Goal: Check status: Check status

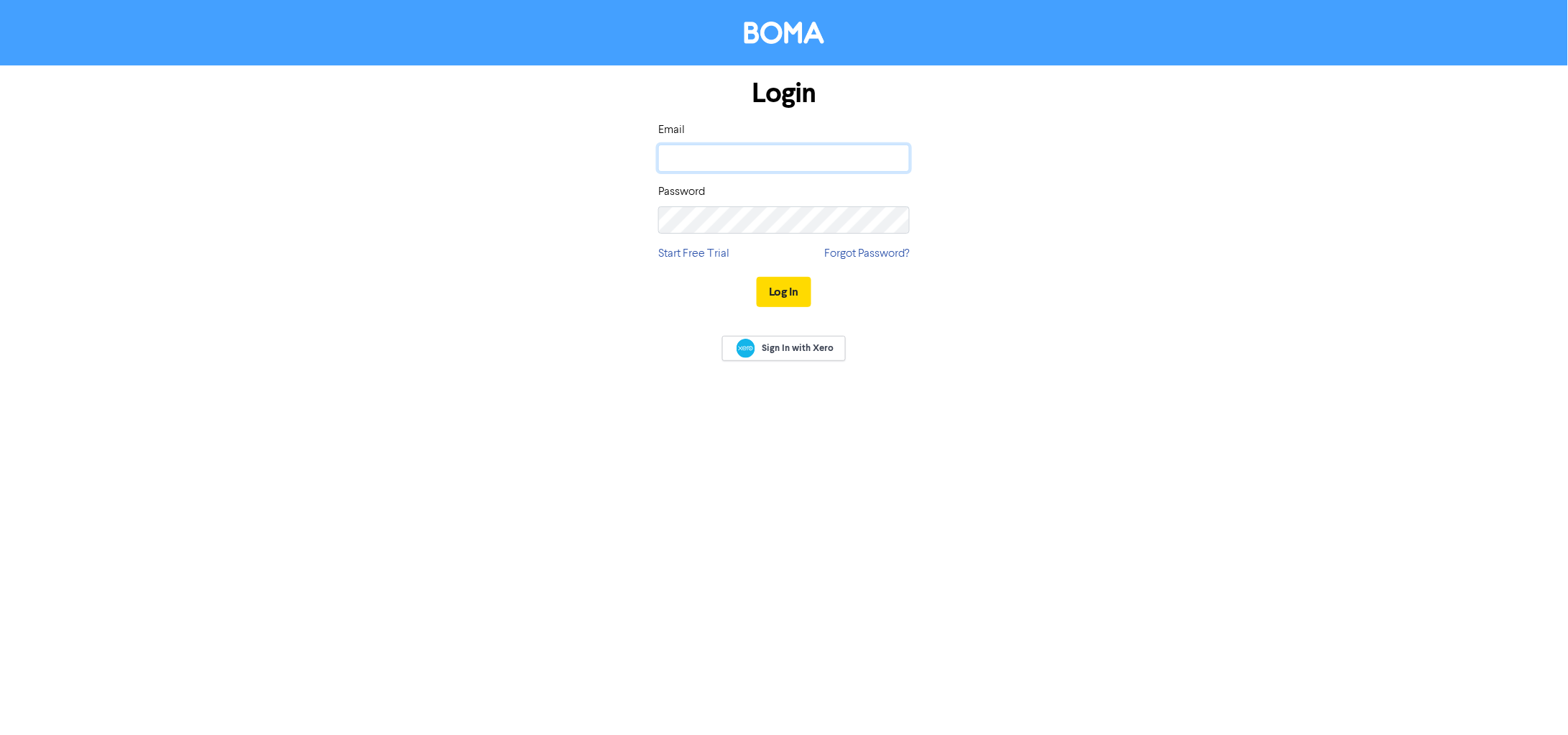
type input "[EMAIL_ADDRESS][DOMAIN_NAME]"
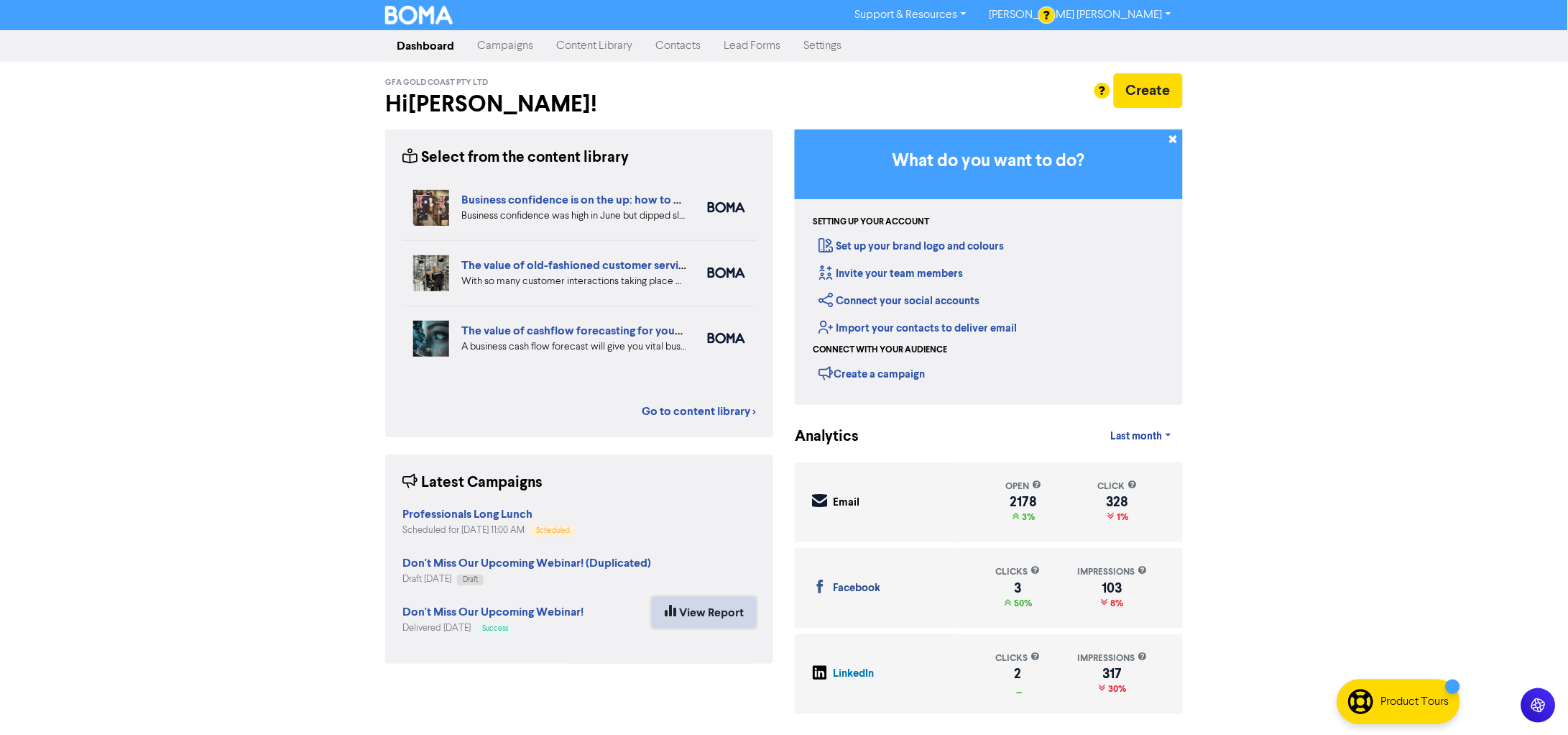
click at [710, 609] on link "View Report" at bounding box center [705, 612] width 104 height 30
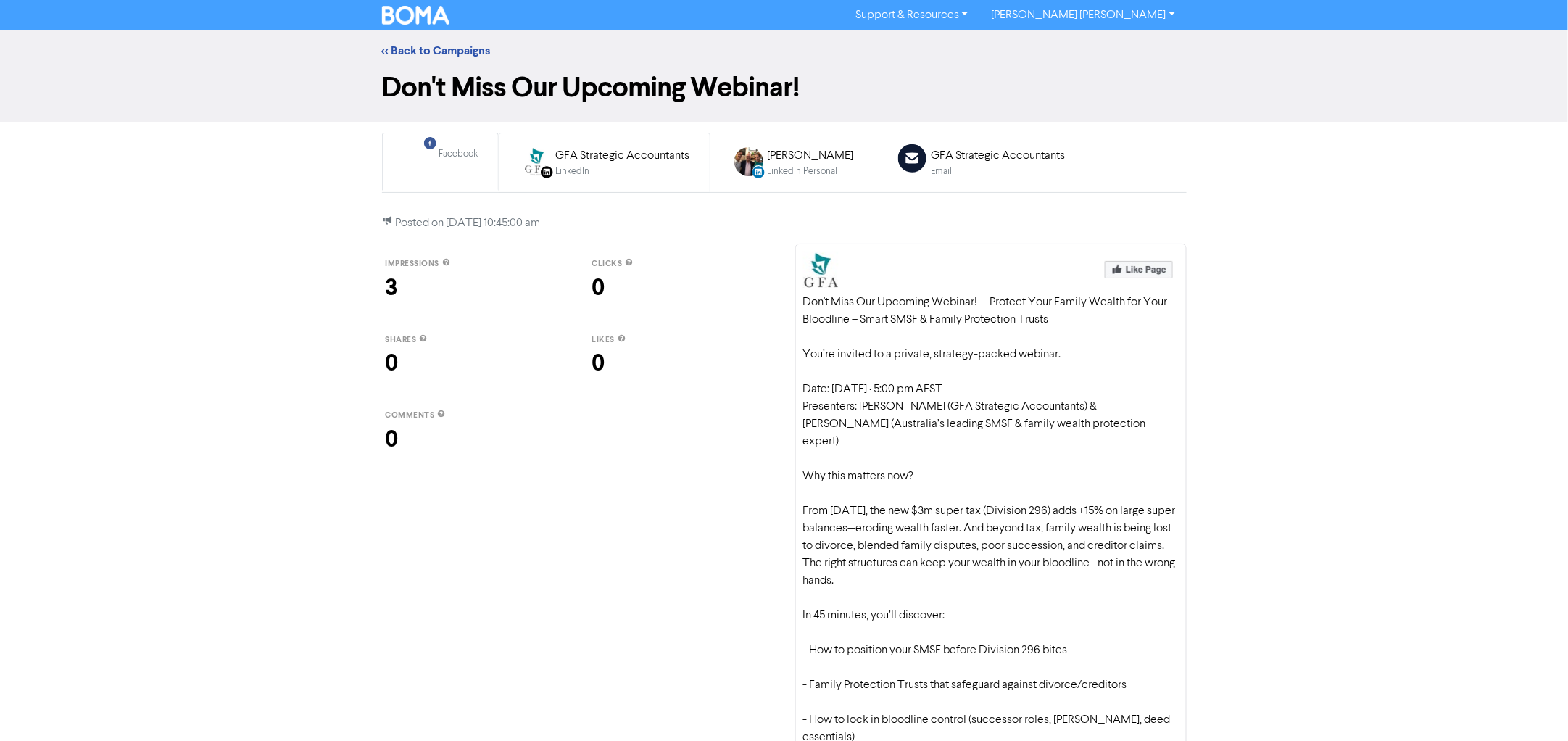
click at [625, 172] on div "LinkedIn" at bounding box center [623, 171] width 134 height 14
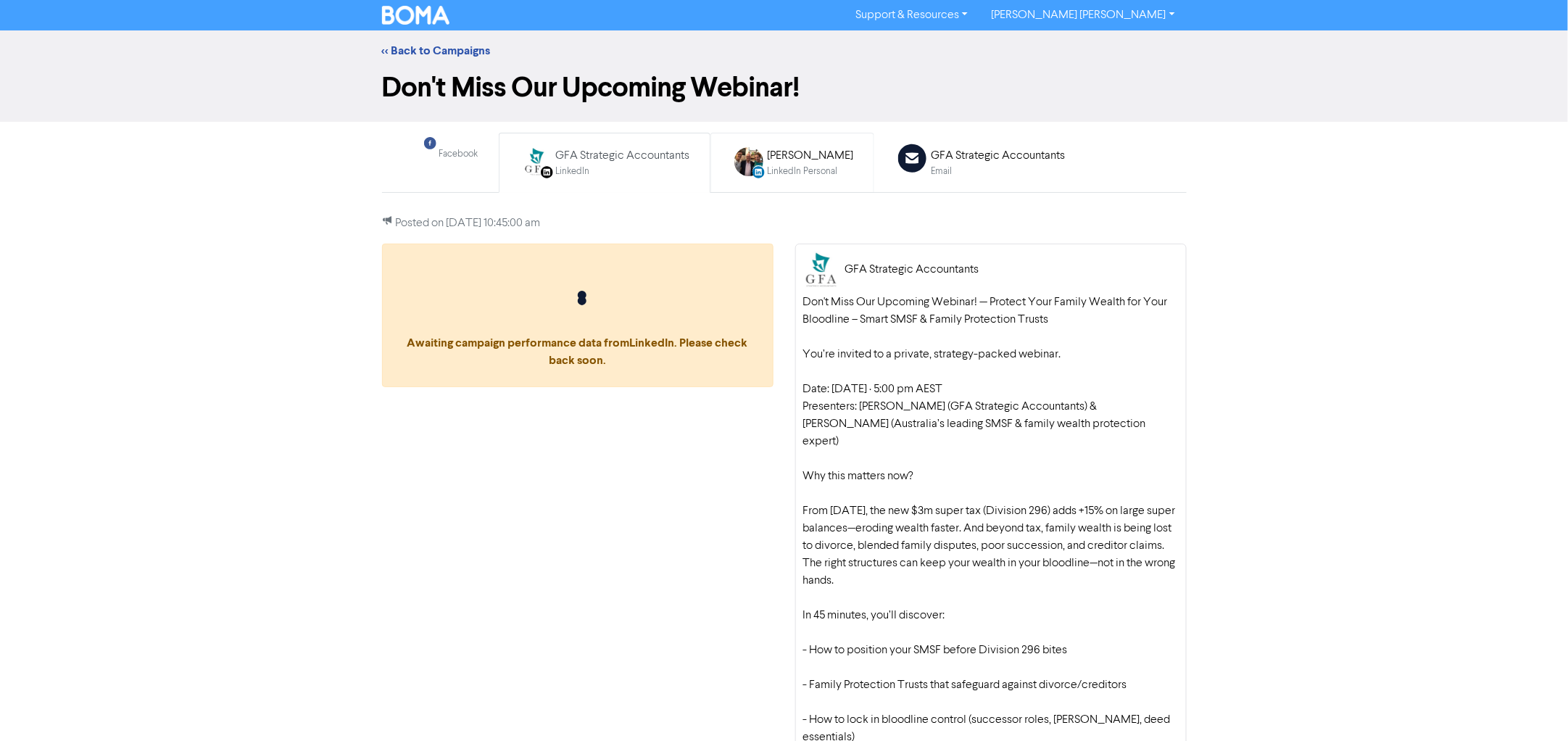
click at [825, 188] on link "LinkedIn Personal Created with Sketch. [PERSON_NAME] LinkedIn Personal" at bounding box center [793, 163] width 164 height 61
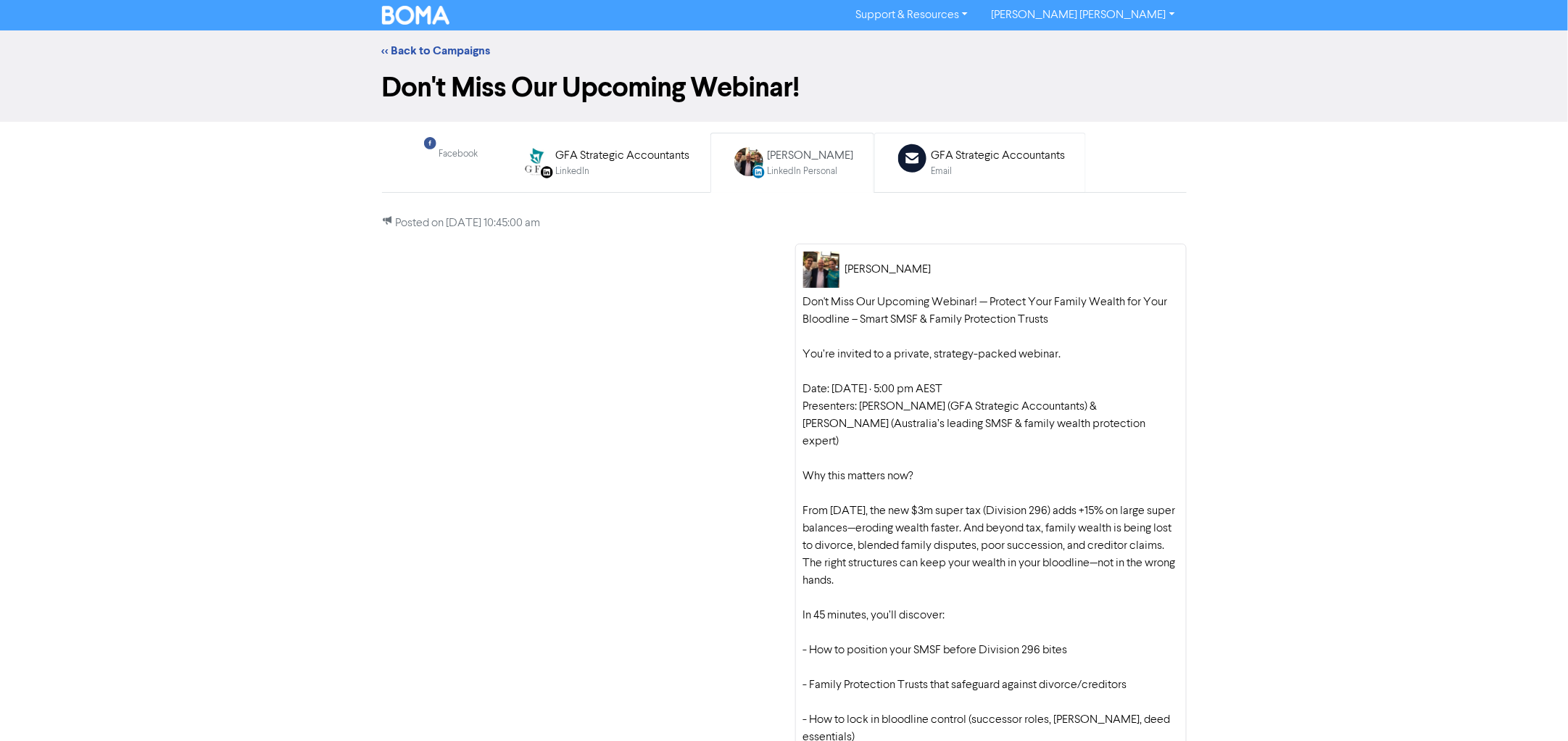
click at [971, 160] on div "GFA Strategic Accountants" at bounding box center [998, 155] width 134 height 17
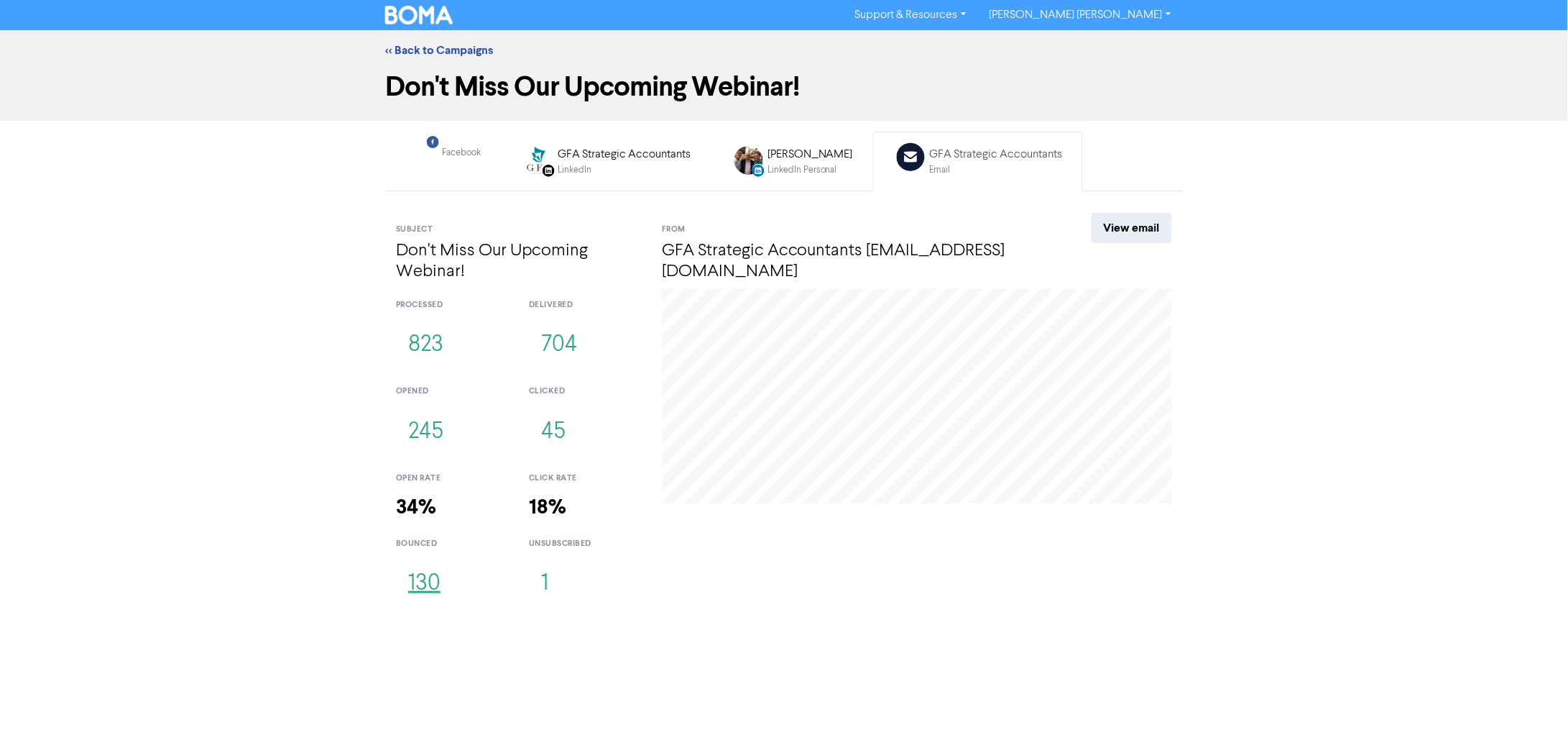
click at [418, 578] on button "130" at bounding box center [424, 584] width 56 height 47
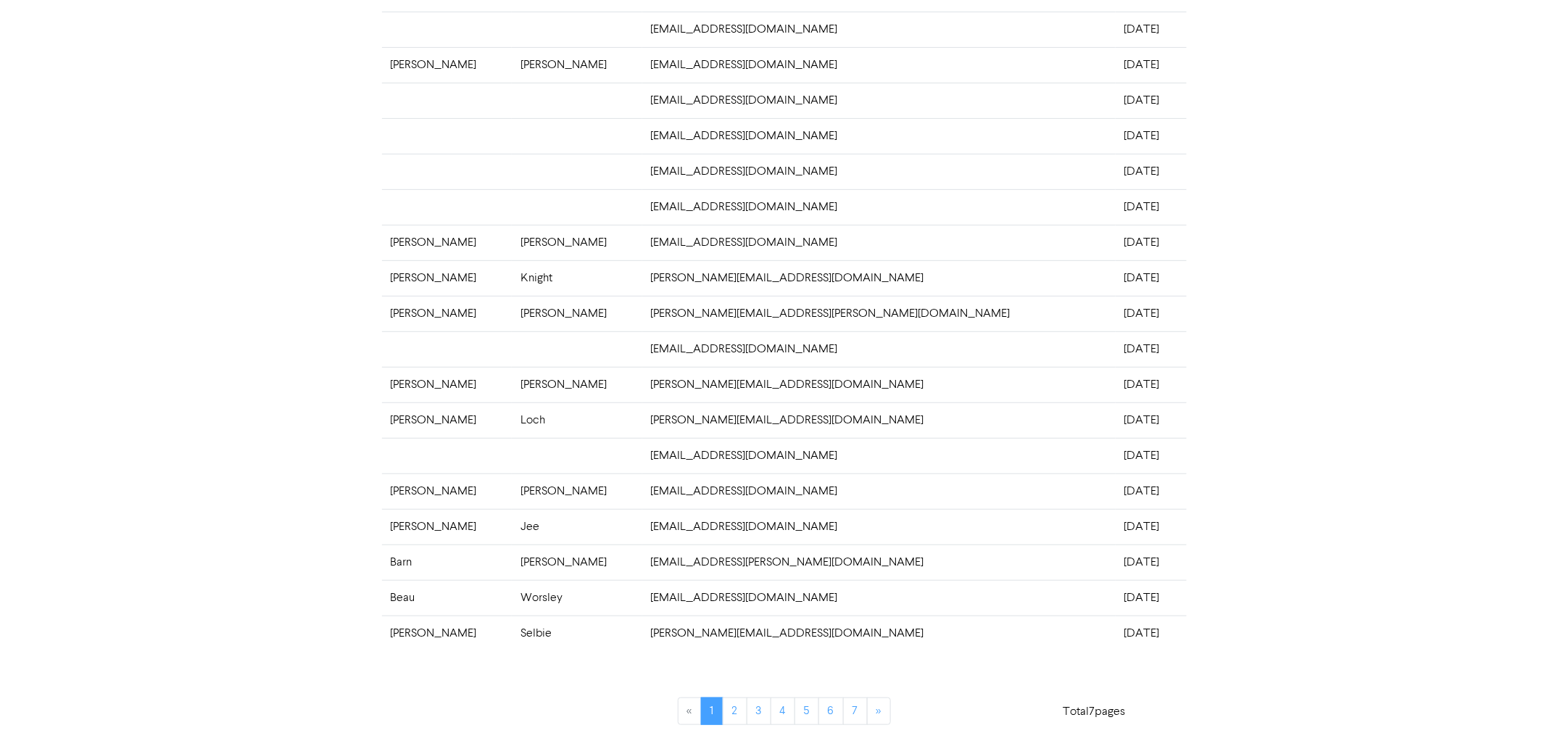
scroll to position [204, 0]
